Goal: Information Seeking & Learning: Learn about a topic

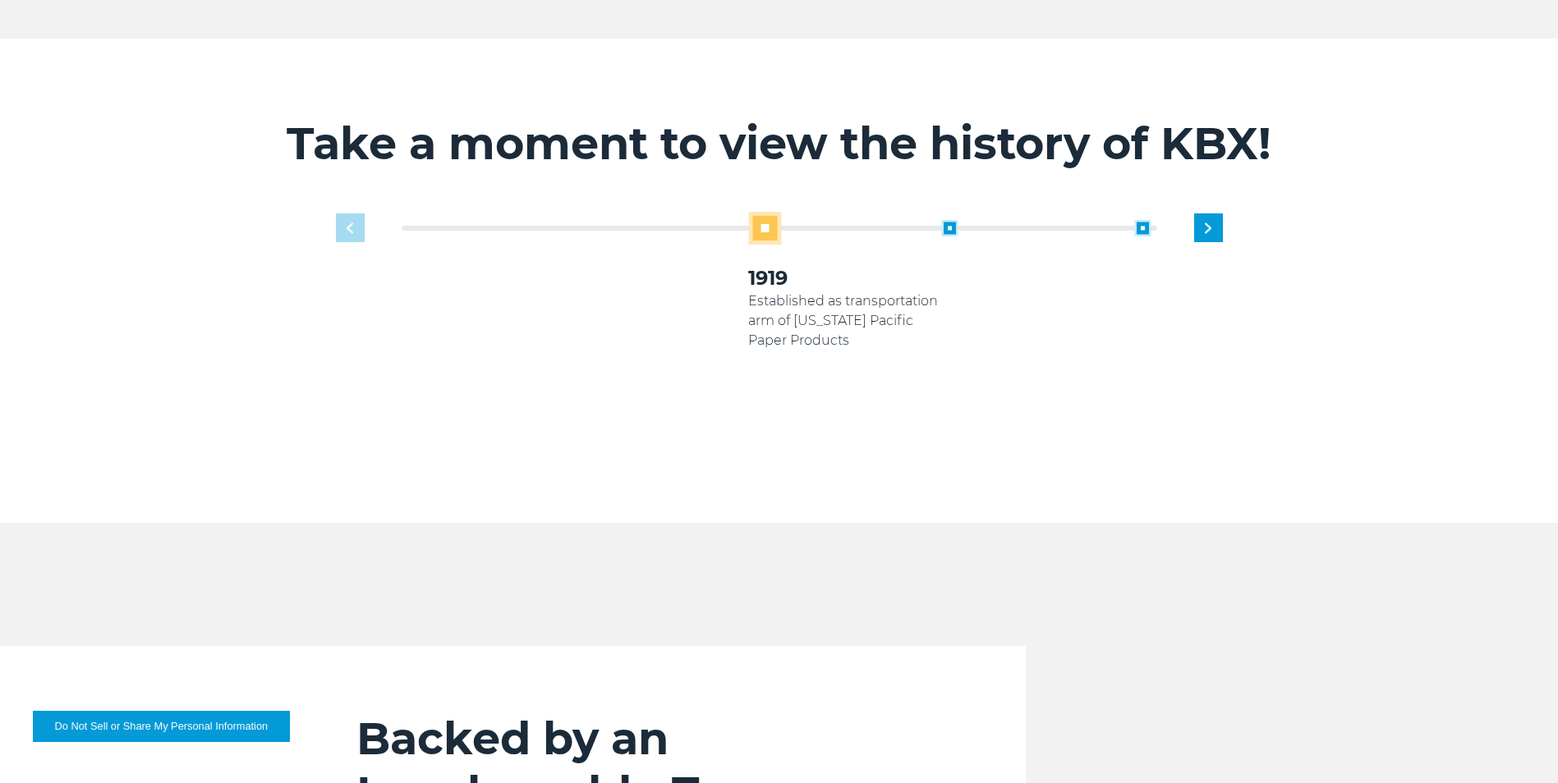
scroll to position [1149, 0]
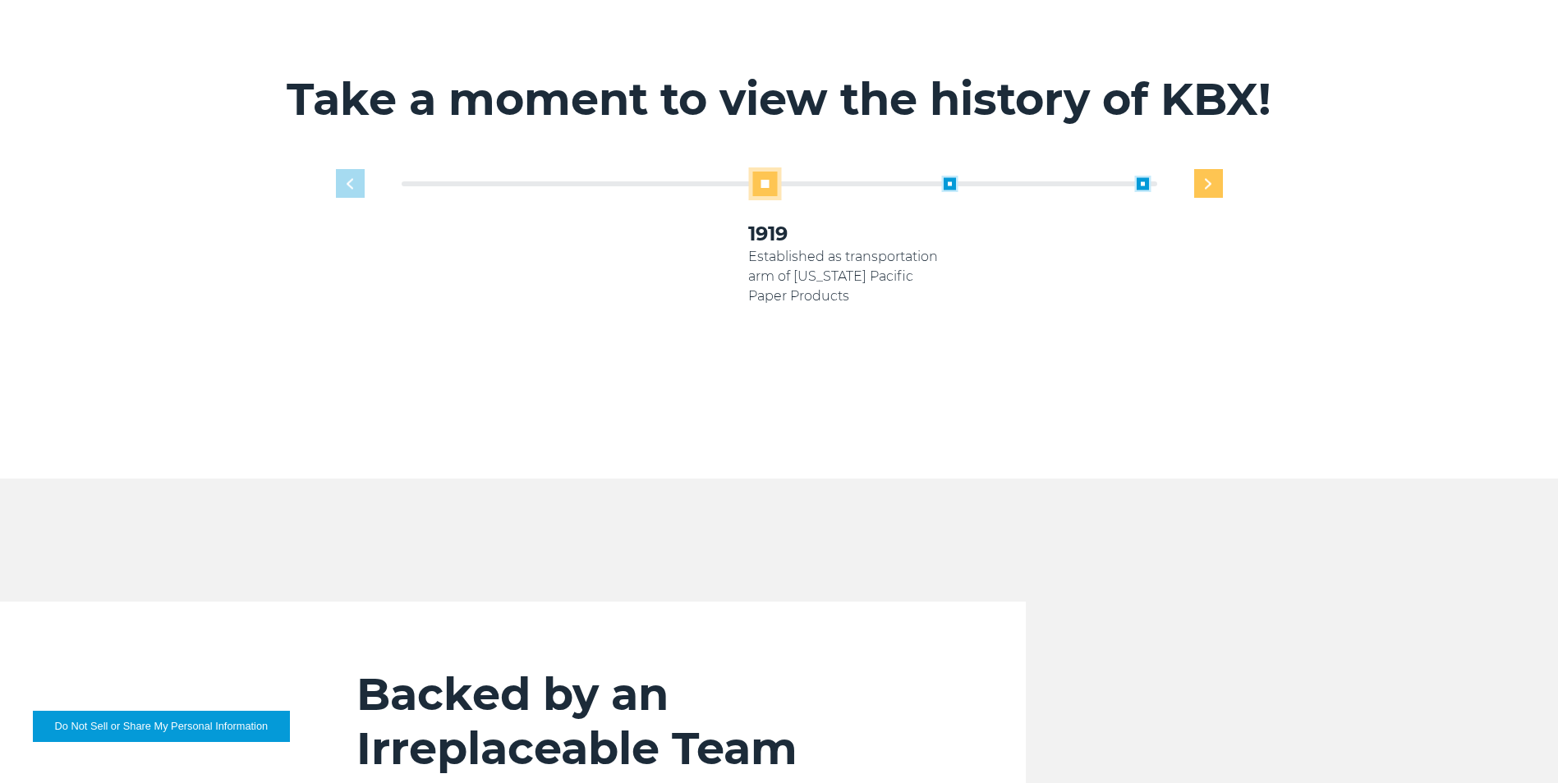
click at [1200, 169] on div "Next slide" at bounding box center [1208, 183] width 29 height 29
click at [1205, 169] on div "Next slide" at bounding box center [1208, 183] width 29 height 29
click at [354, 169] on div "Previous slide" at bounding box center [350, 183] width 29 height 29
click at [1200, 169] on div "Next slide" at bounding box center [1208, 183] width 29 height 29
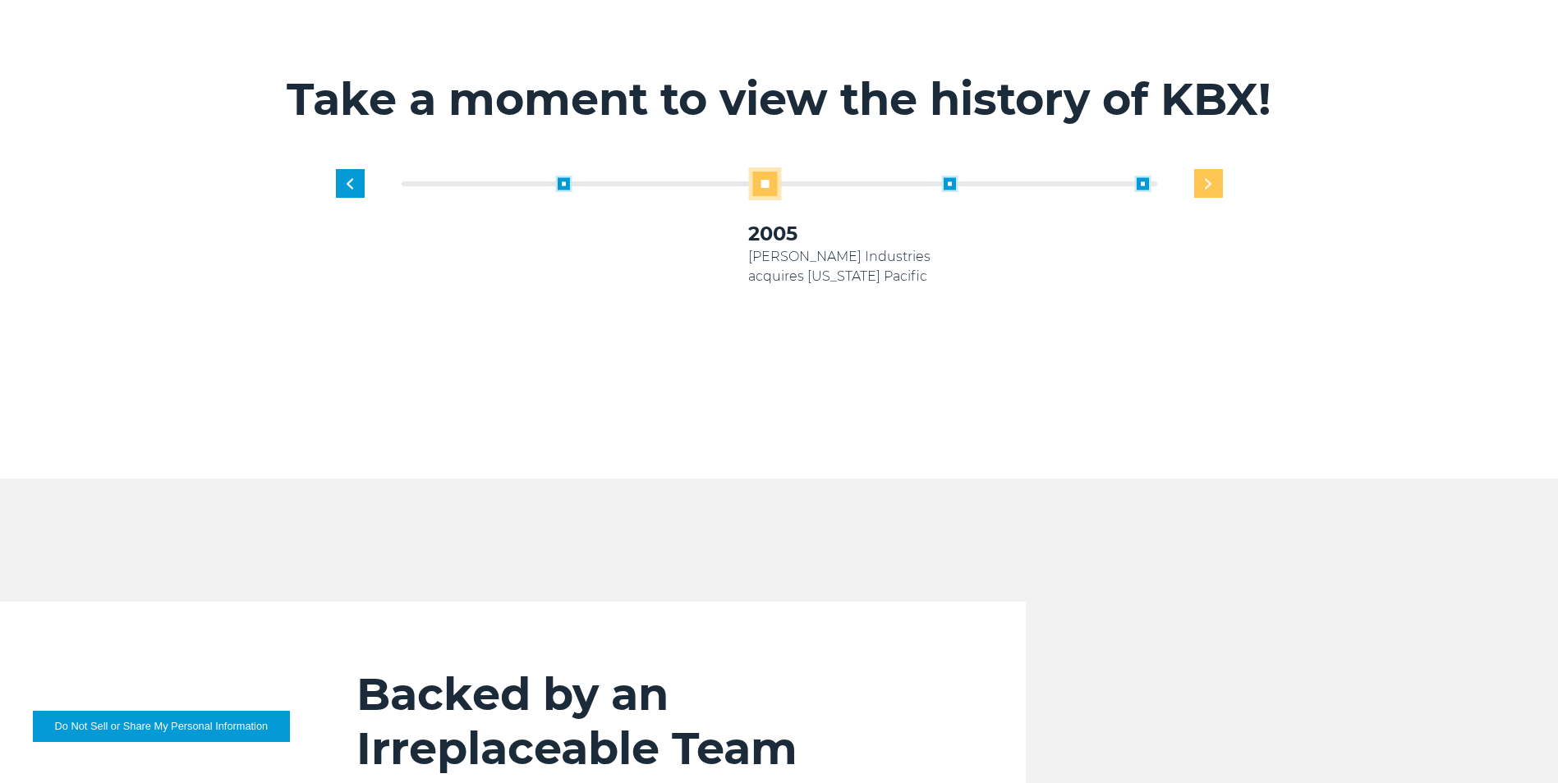
click at [1200, 169] on div "Next slide" at bounding box center [1208, 183] width 29 height 29
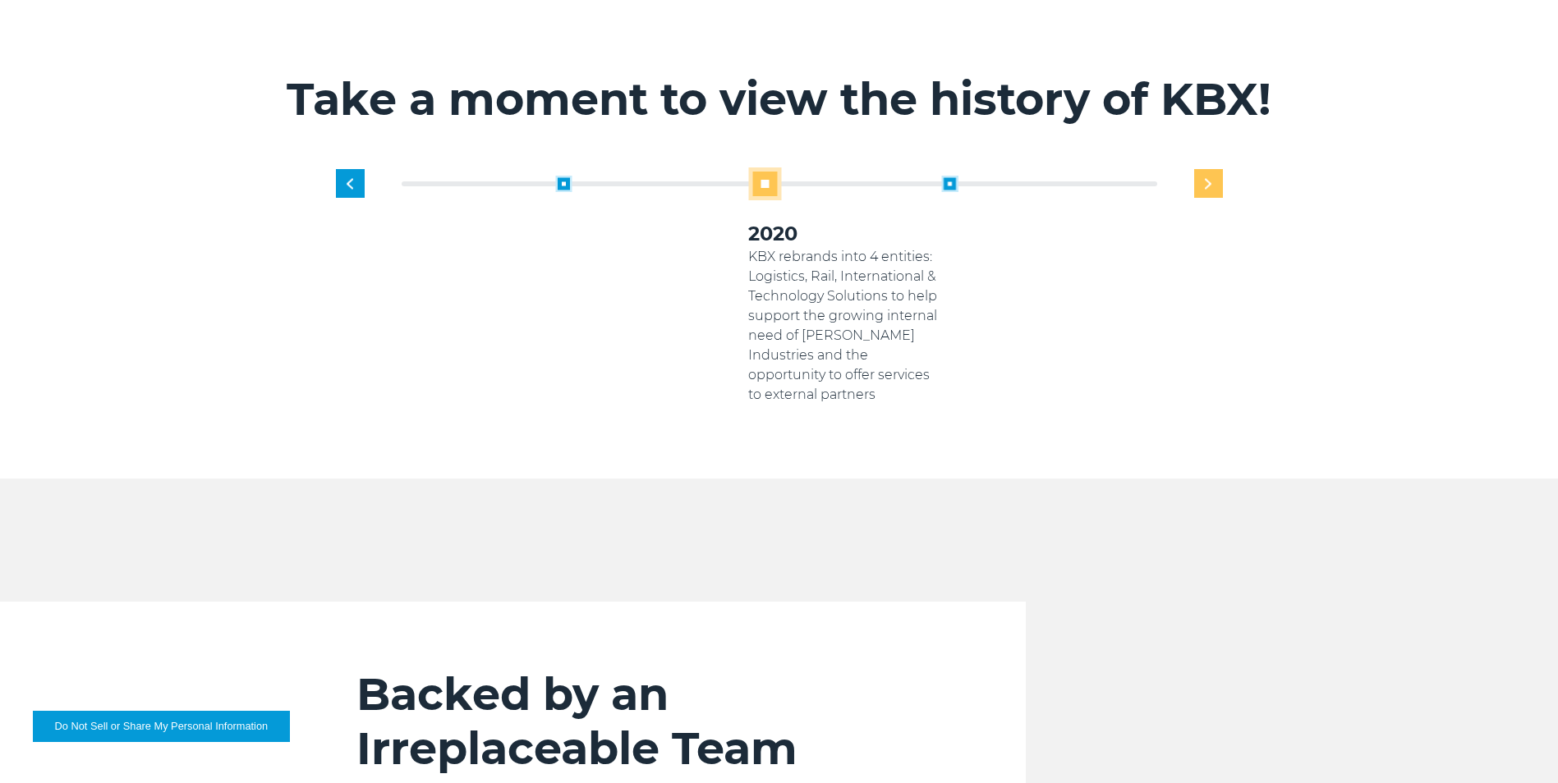
click at [1200, 169] on div "Next slide" at bounding box center [1208, 183] width 29 height 29
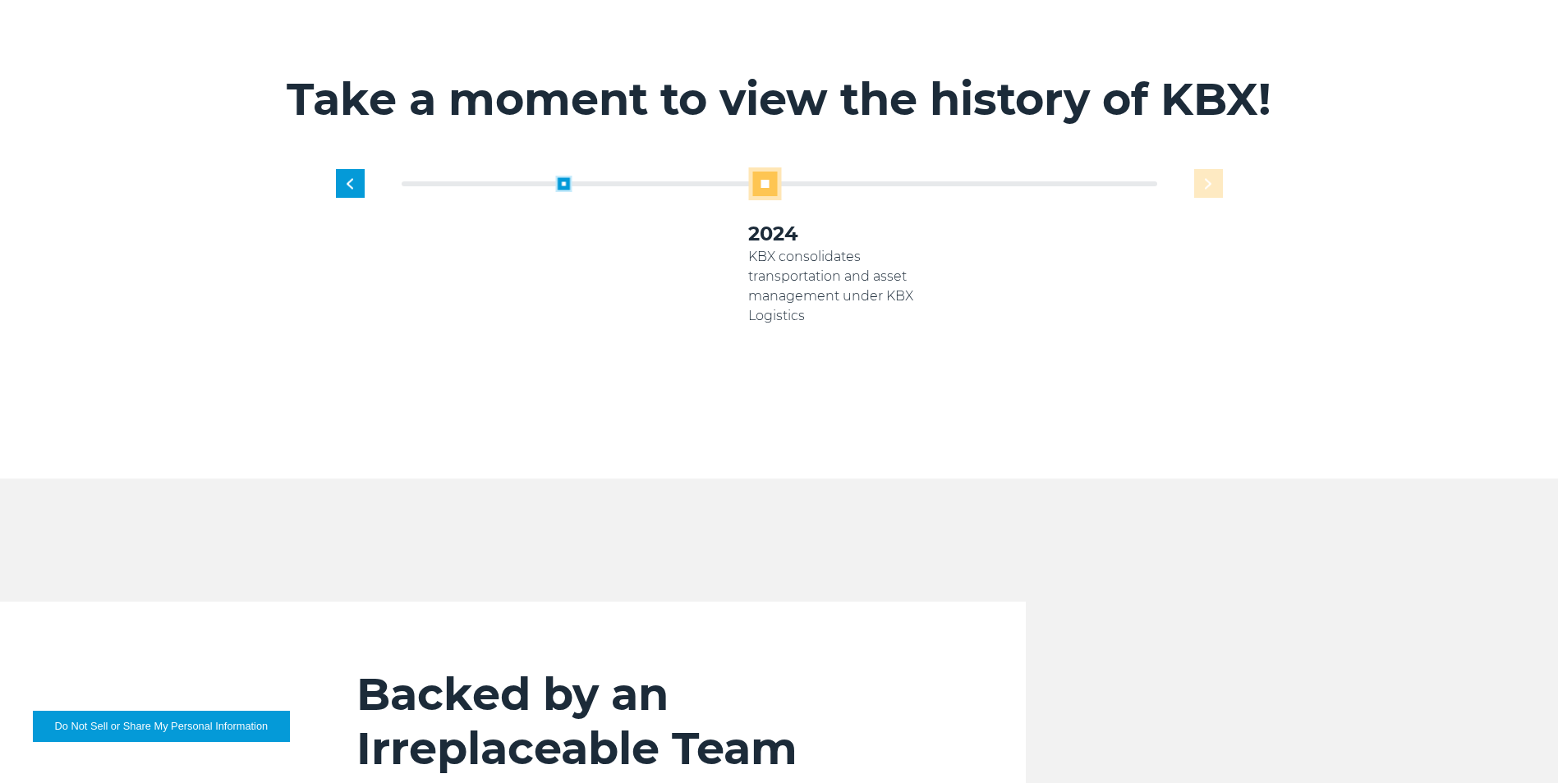
click at [1200, 167] on div "1919 Established as transportation arm of Georgia Pacific Paper Products 2005 K…" at bounding box center [845, 285] width 772 height 237
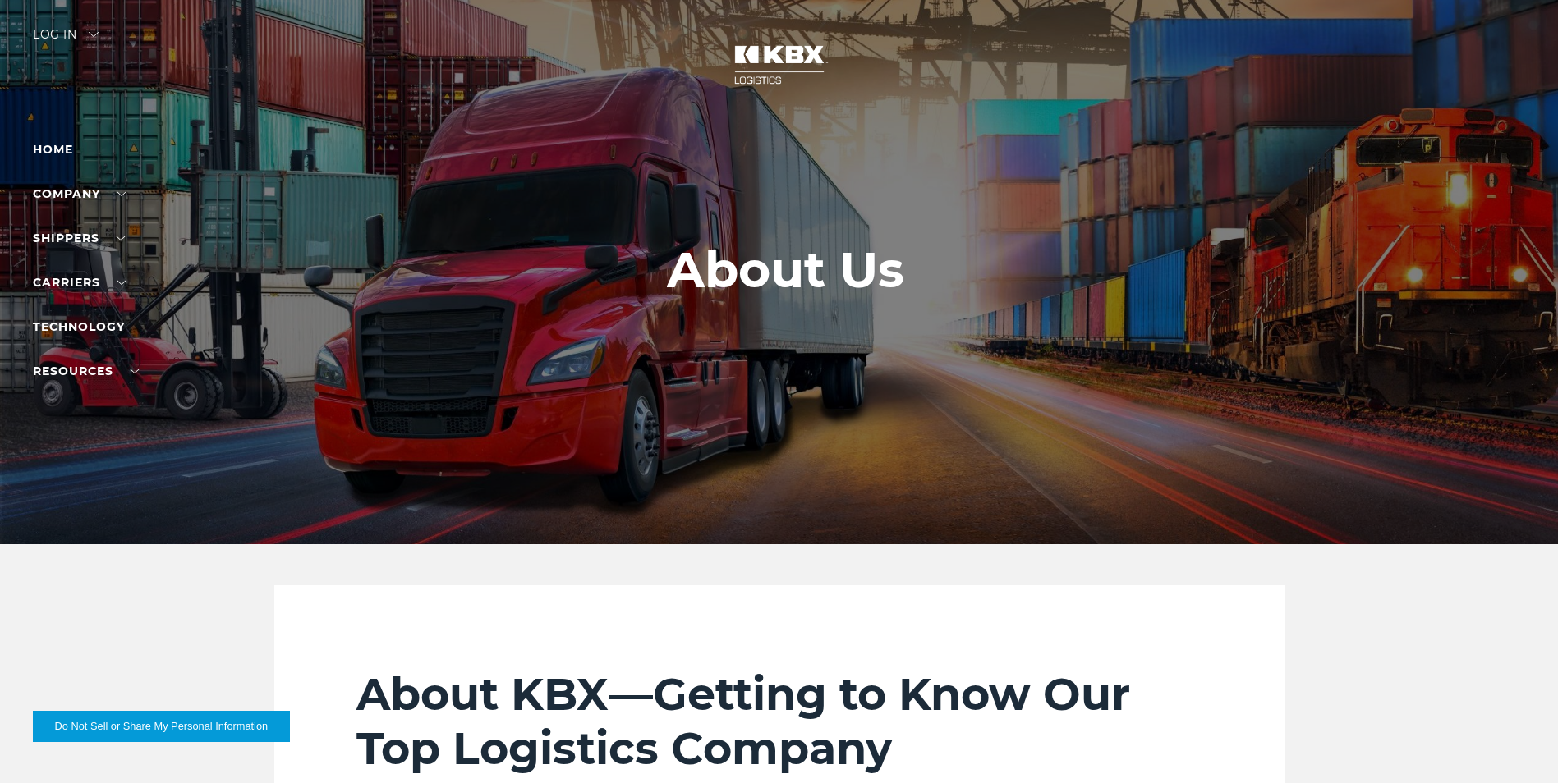
scroll to position [0, 0]
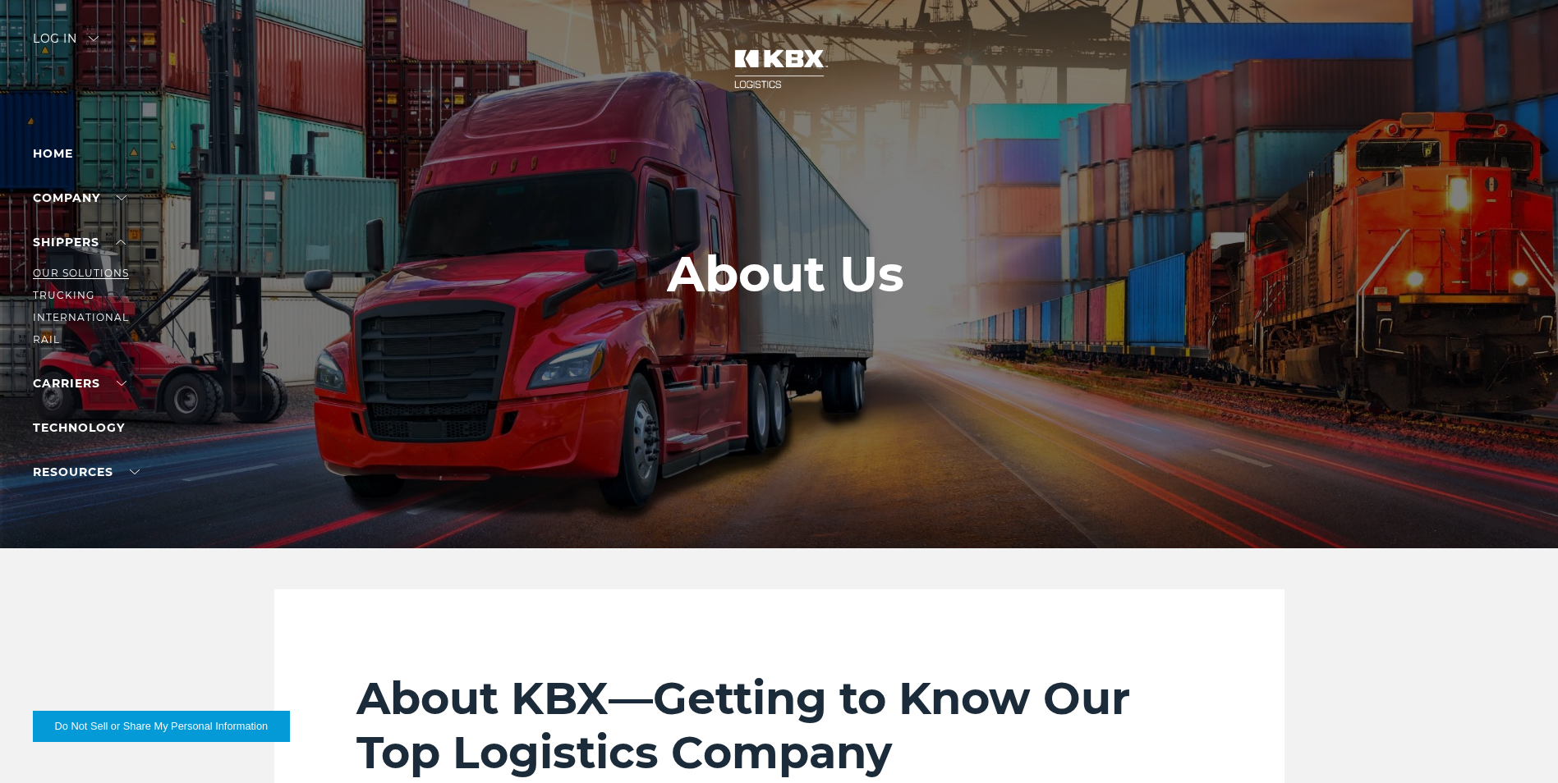
click at [77, 269] on link "Our Solutions" at bounding box center [81, 273] width 96 height 12
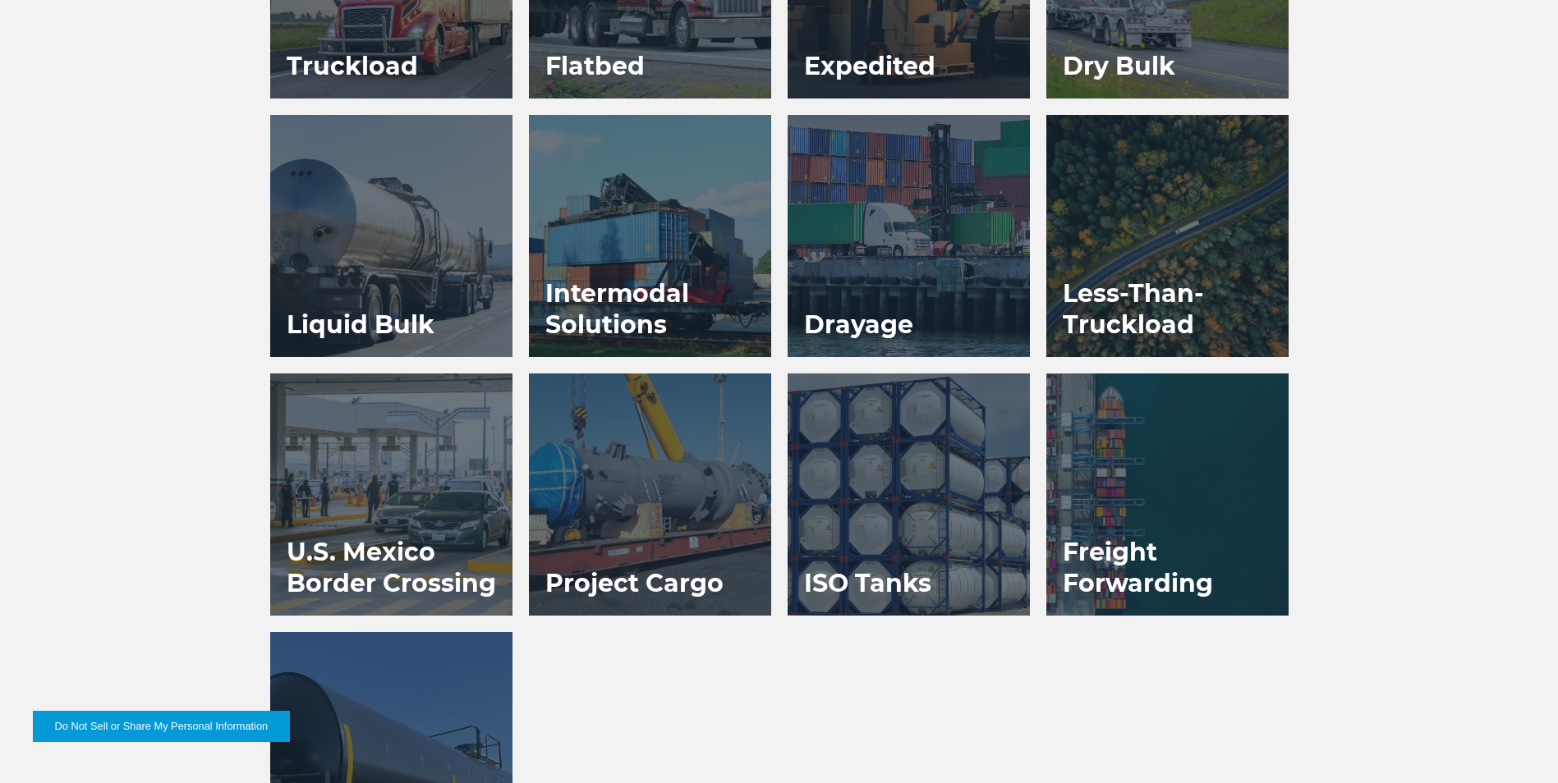
scroll to position [1149, 0]
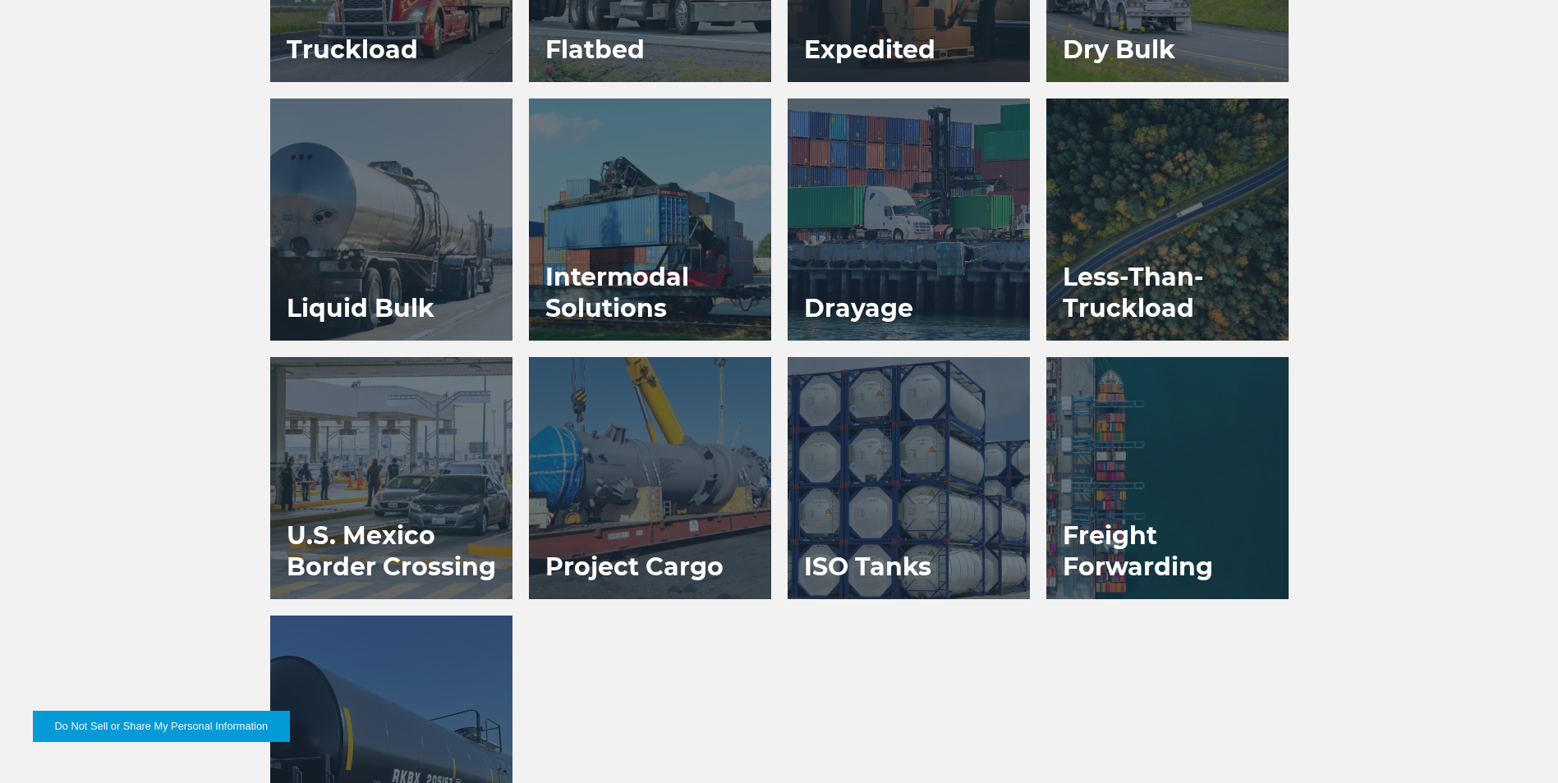
click at [1182, 277] on h3 "Less-Than-Truckload" at bounding box center [1167, 293] width 242 height 95
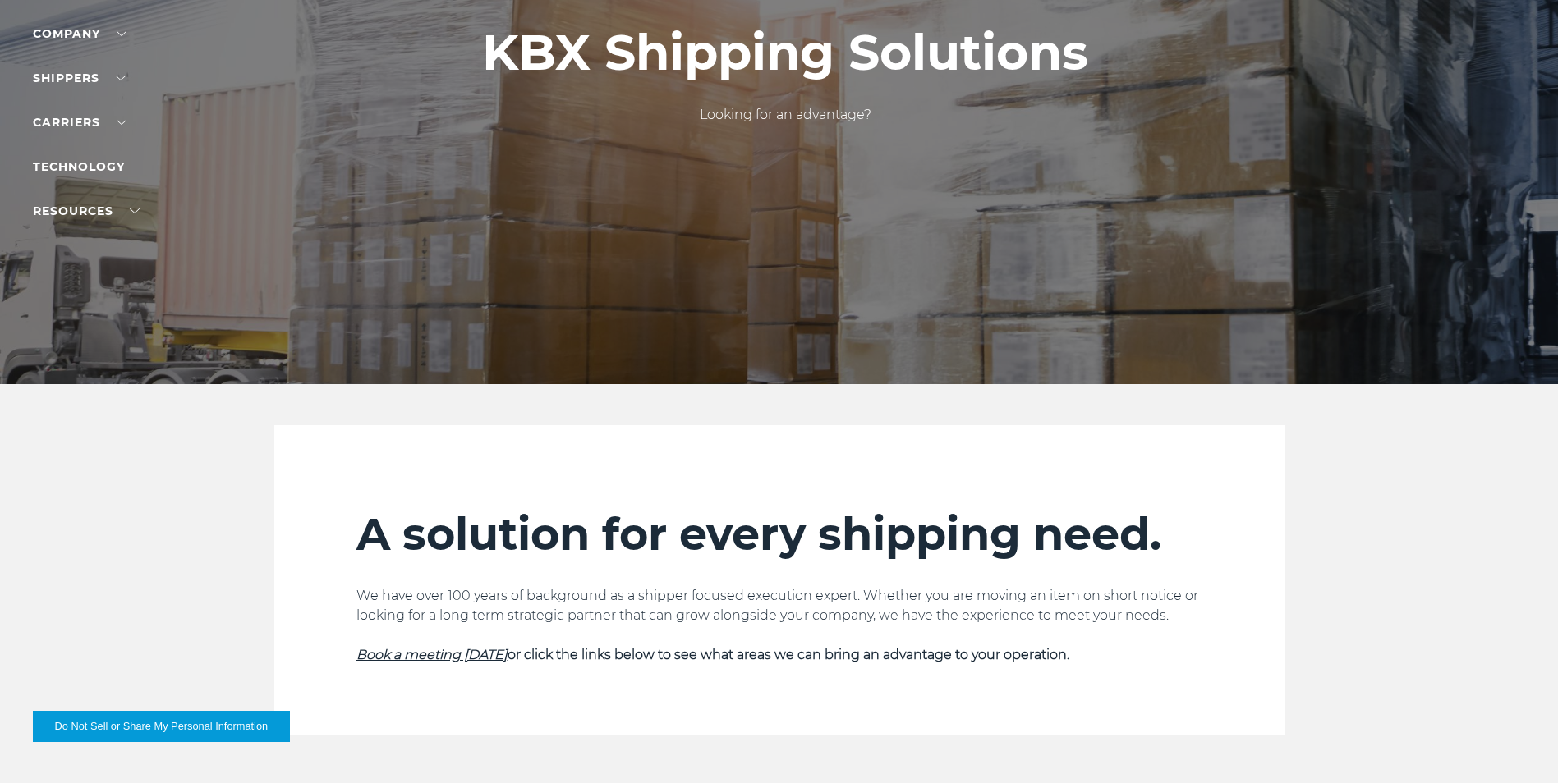
scroll to position [0, 0]
